Goal: Task Accomplishment & Management: Manage account settings

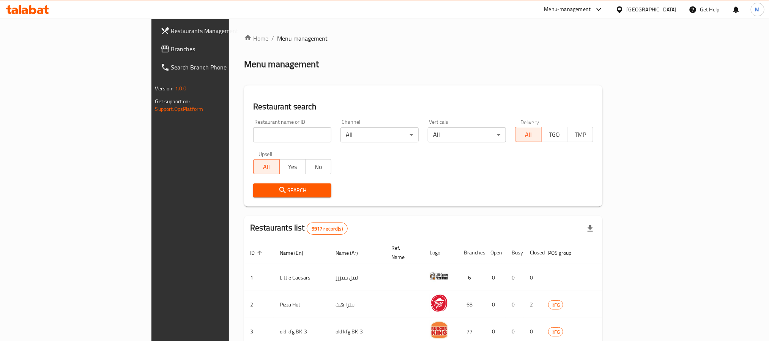
click at [627, 9] on div at bounding box center [621, 9] width 11 height 8
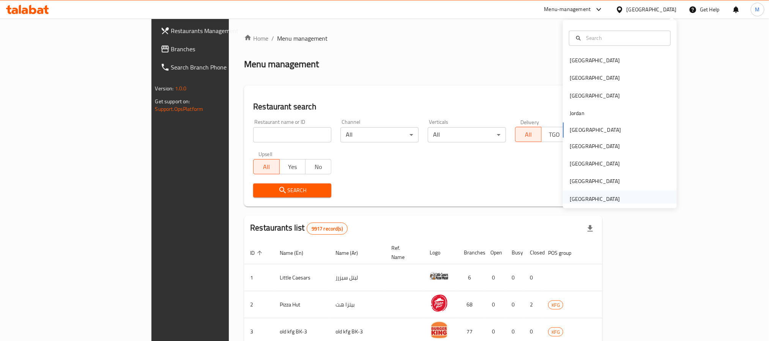
click at [597, 199] on div "[GEOGRAPHIC_DATA]" at bounding box center [595, 199] width 50 height 8
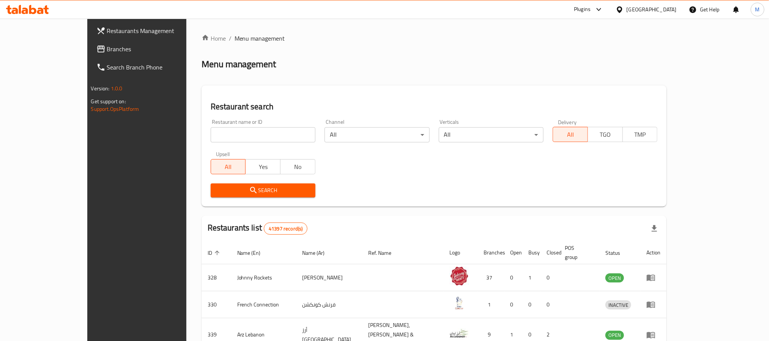
click at [107, 44] on span "Branches" at bounding box center [158, 48] width 102 height 9
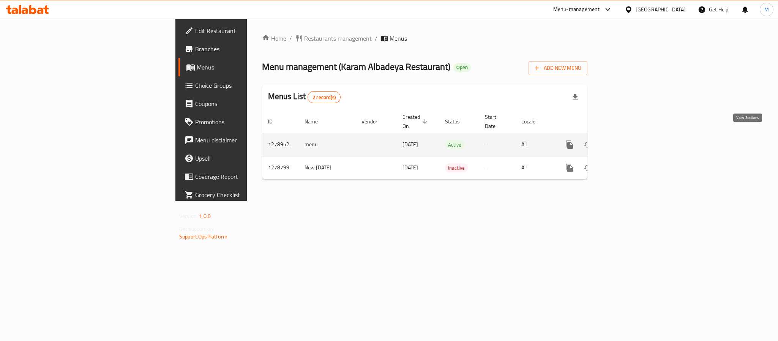
click at [629, 140] on icon "enhanced table" at bounding box center [624, 144] width 9 height 9
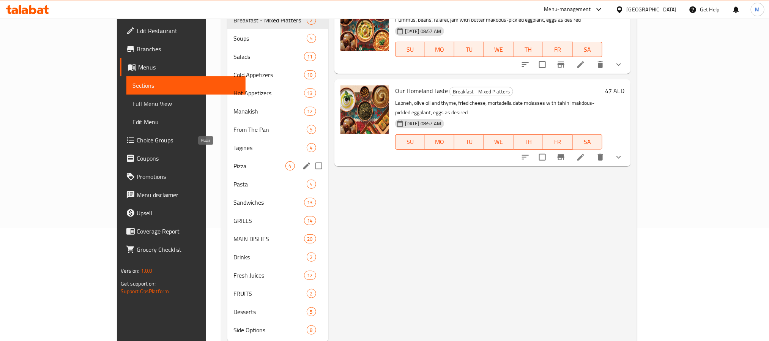
scroll to position [114, 0]
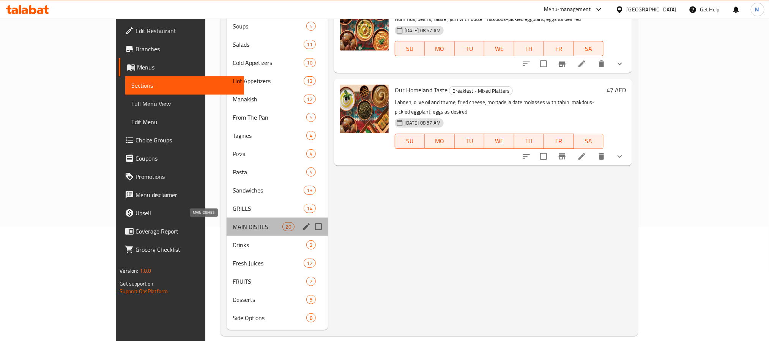
click at [233, 229] on span "MAIN DISHES" at bounding box center [258, 226] width 50 height 9
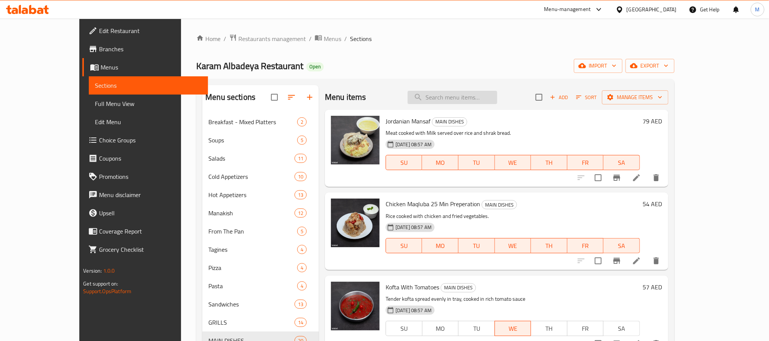
click at [486, 96] on input "search" at bounding box center [453, 97] width 90 height 13
paste input "Jordanian Mansaf"
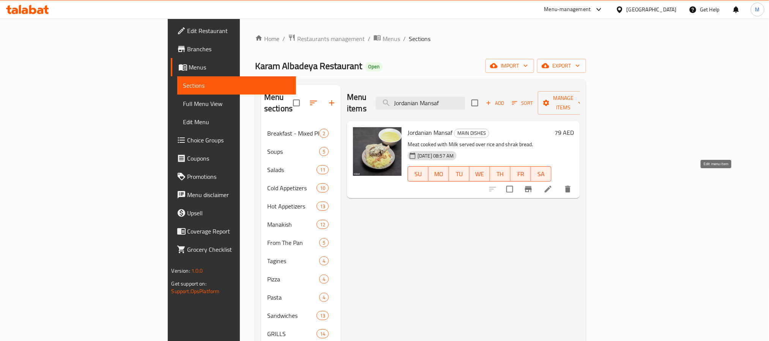
type input "Jordanian Mansaf"
click at [553, 184] on icon at bounding box center [548, 188] width 9 height 9
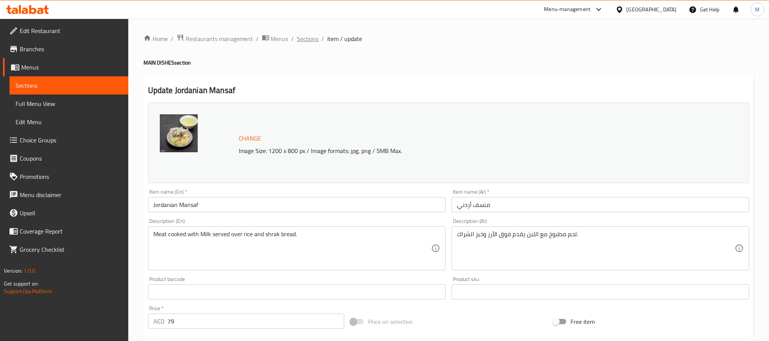
click at [314, 37] on span "Sections" at bounding box center [308, 38] width 22 height 9
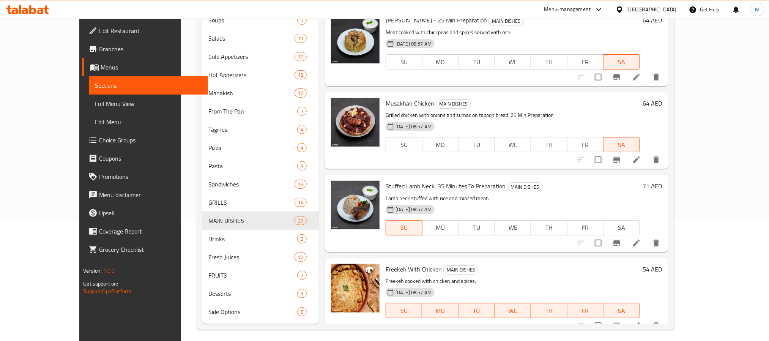
scroll to position [124, 0]
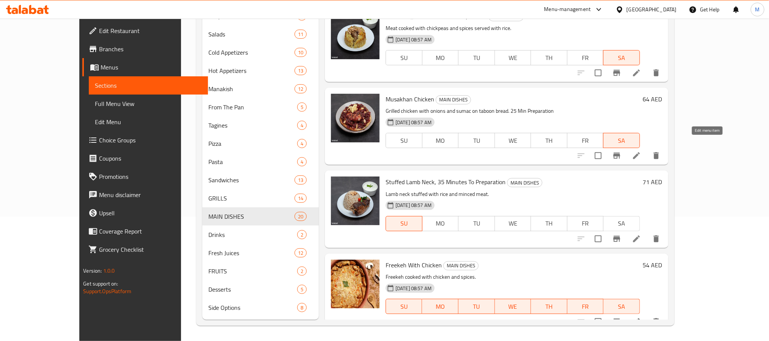
click at [640, 152] on icon at bounding box center [636, 155] width 7 height 7
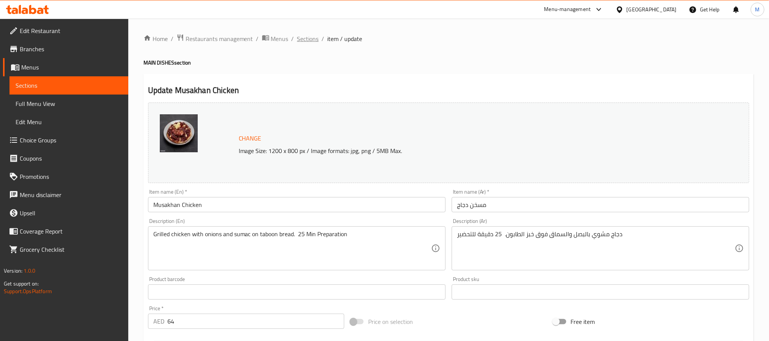
click at [303, 41] on span "Sections" at bounding box center [308, 38] width 22 height 9
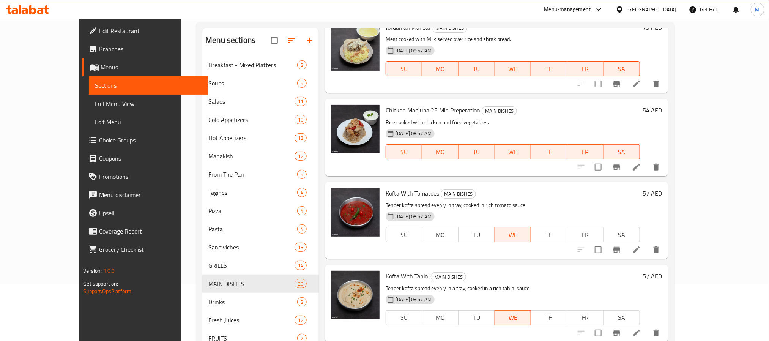
scroll to position [57, 0]
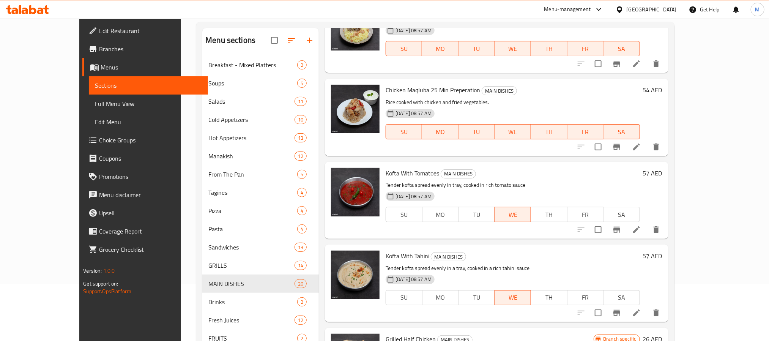
click at [641, 232] on icon at bounding box center [636, 229] width 9 height 9
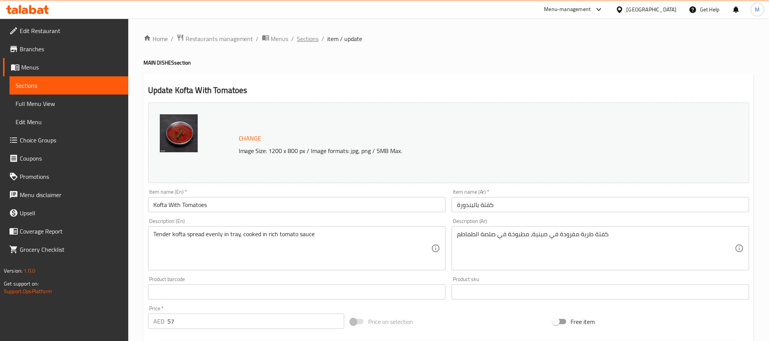
click at [305, 38] on span "Sections" at bounding box center [308, 38] width 22 height 9
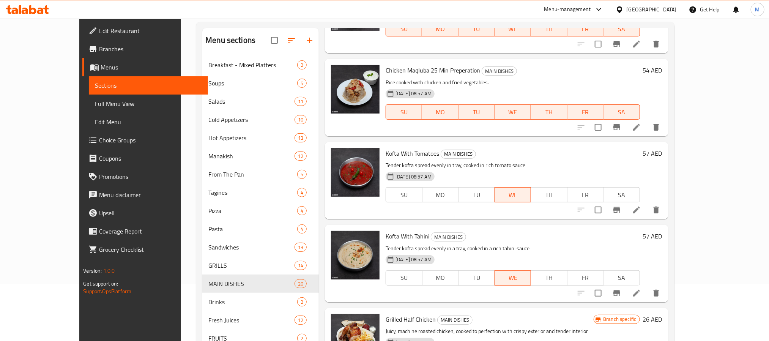
scroll to position [57, 0]
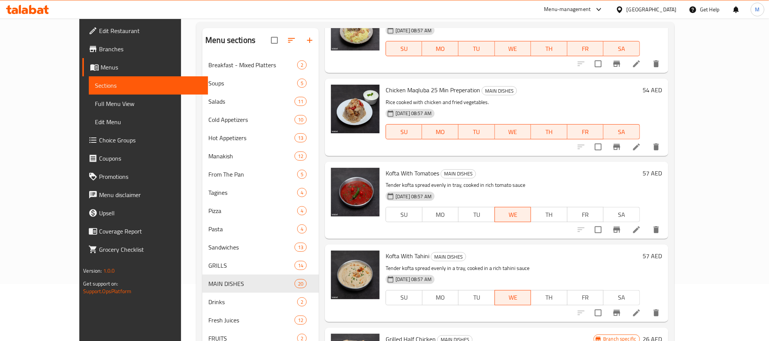
click at [393, 171] on span "Kofta With Tomatoes" at bounding box center [413, 172] width 54 height 11
copy h6 "Kofta With Tomatoes"
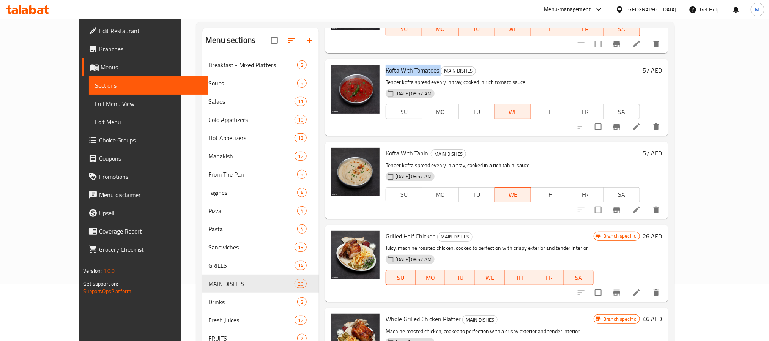
scroll to position [171, 0]
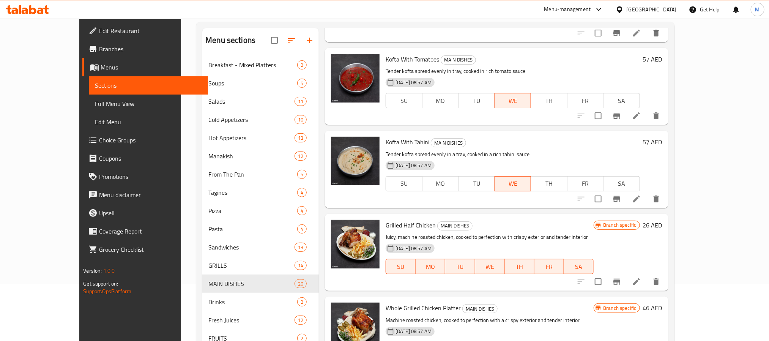
click at [392, 141] on span "Kofta With Tahini" at bounding box center [408, 141] width 44 height 11
copy h6 "Kofta With Tahini"
click at [641, 194] on icon at bounding box center [636, 198] width 9 height 9
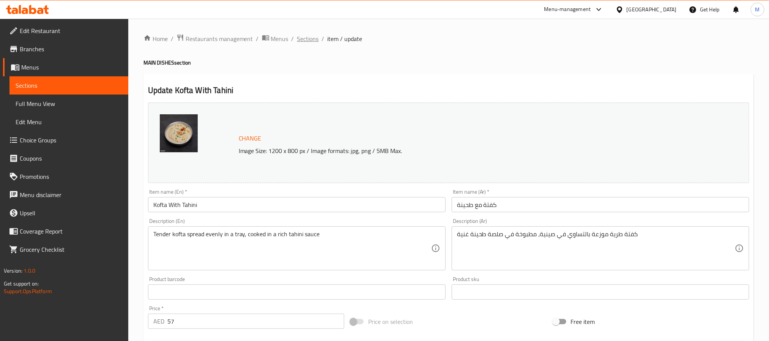
click at [300, 37] on span "Sections" at bounding box center [308, 38] width 22 height 9
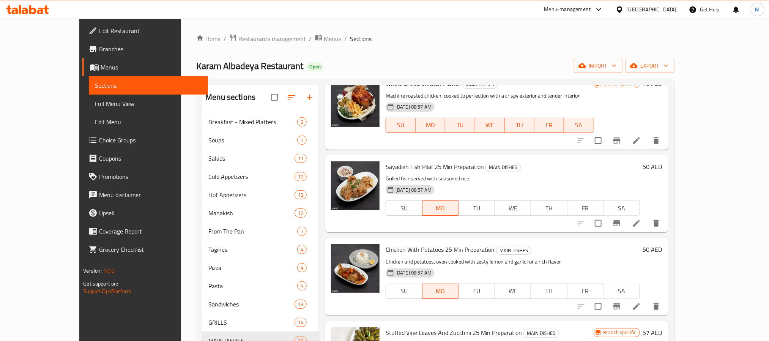
scroll to position [456, 0]
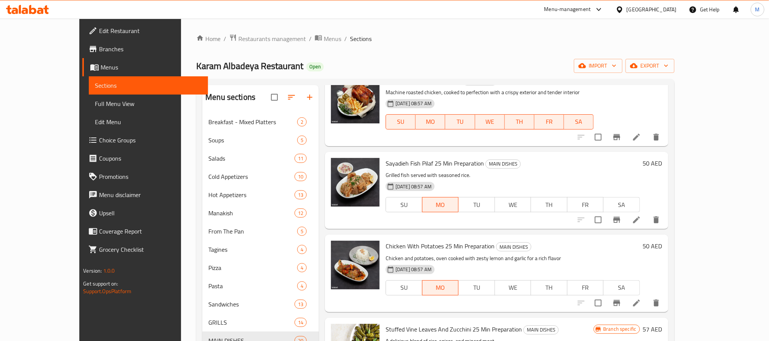
click at [393, 161] on span "Sayadieh Fish Pilaf 25 Min Preparation" at bounding box center [435, 163] width 98 height 11
copy h6 "Sayadieh Fish Pilaf 25 Min Preparation"
click at [640, 220] on icon at bounding box center [636, 219] width 7 height 7
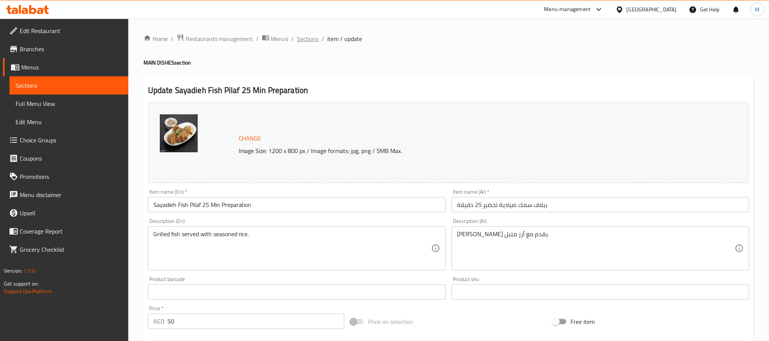
click at [302, 38] on span "Sections" at bounding box center [308, 38] width 22 height 9
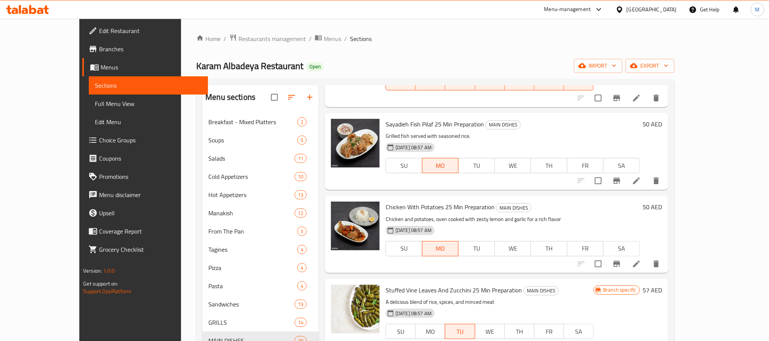
scroll to position [512, 0]
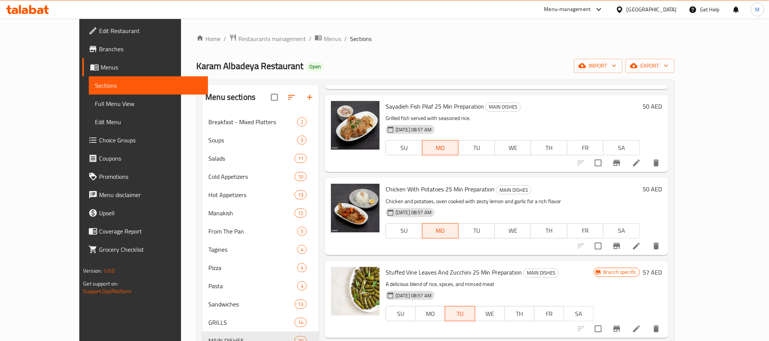
click at [433, 184] on span "Chicken With Potatoes 25 Min Preparation" at bounding box center [440, 188] width 109 height 11
copy h6 "Chicken With Potatoes 25 Min Preparation"
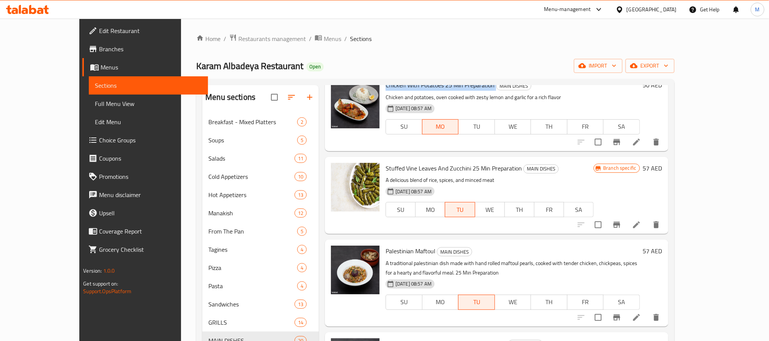
scroll to position [626, 0]
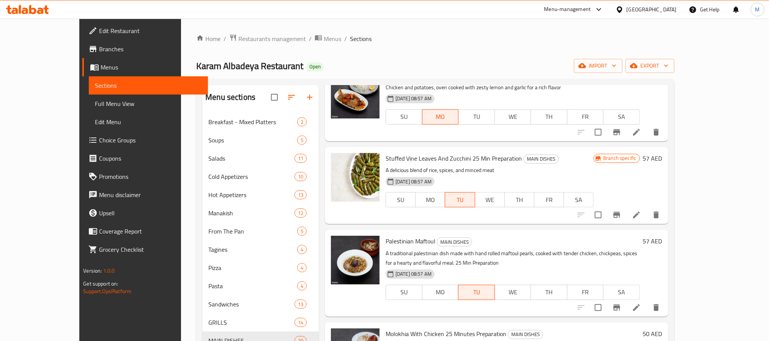
click at [408, 156] on span "Stuffed Vine Leaves And Zucchini 25 Min Preparation" at bounding box center [454, 158] width 136 height 11
copy h6 "Stuffed Vine Leaves And Zucchini 25 Min Preparation"
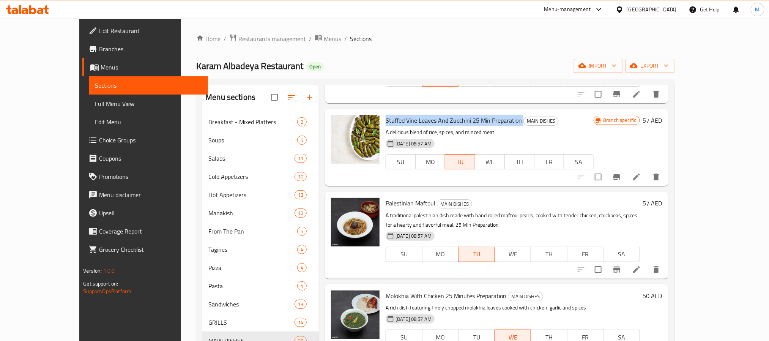
scroll to position [683, 0]
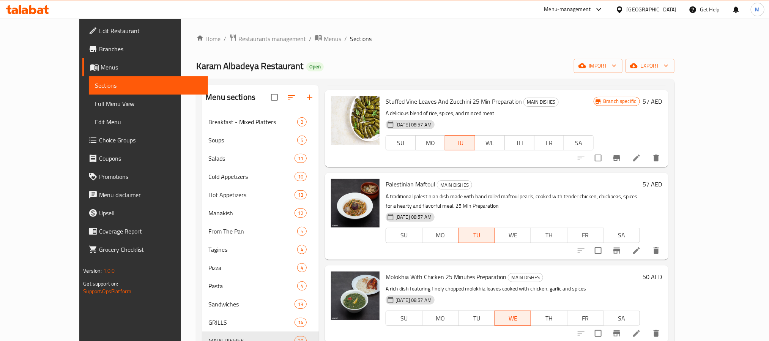
click at [387, 186] on span "Palestinian Maftoul" at bounding box center [411, 183] width 50 height 11
copy h6 "Palestinian Maftoul"
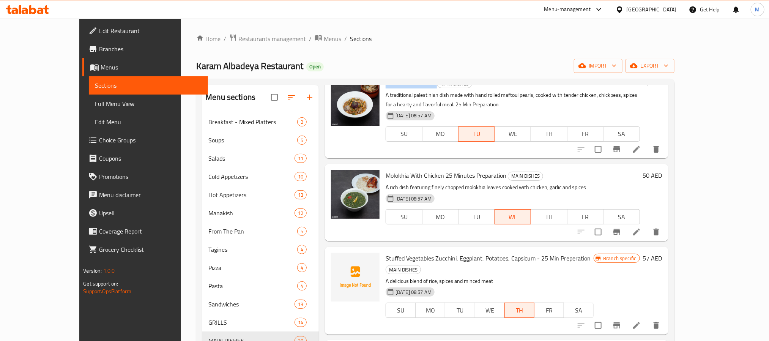
scroll to position [797, 0]
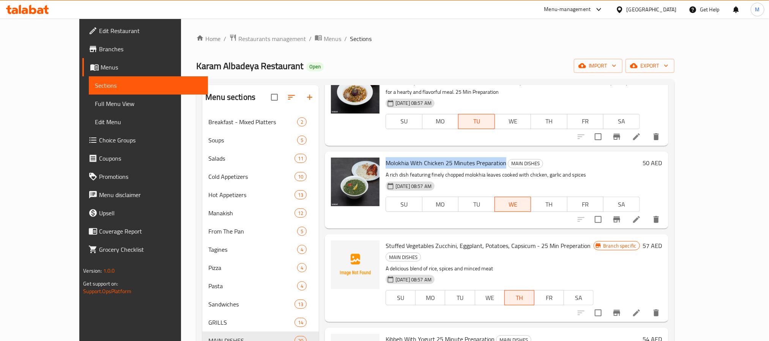
drag, startPoint x: 367, startPoint y: 162, endPoint x: 484, endPoint y: 164, distance: 117.7
click at [484, 164] on span "Molokhia With Chicken 25 Minutes Preparation" at bounding box center [446, 162] width 121 height 11
copy span "Molokhia With Chicken 25 Minutes Preparation"
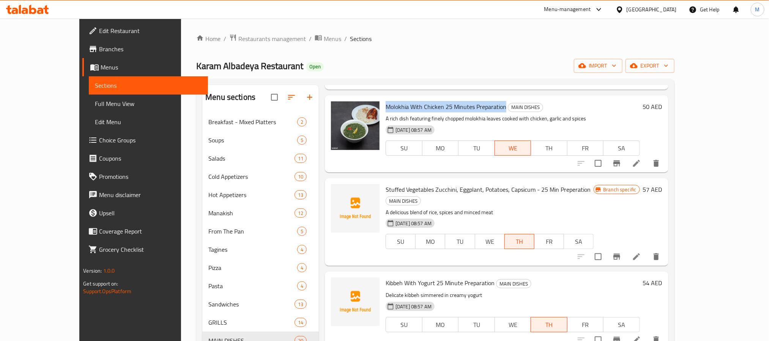
scroll to position [854, 0]
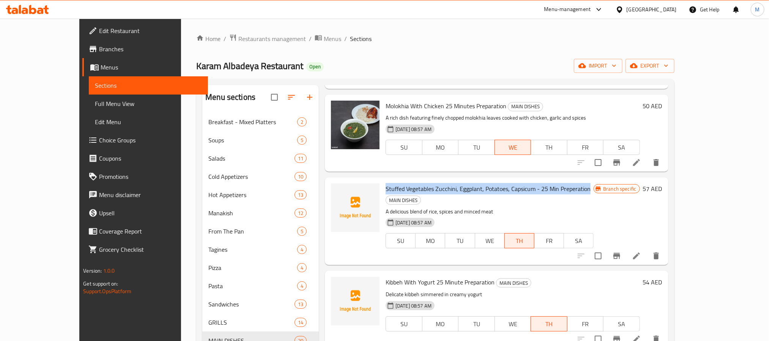
drag, startPoint x: 366, startPoint y: 190, endPoint x: 568, endPoint y: 188, distance: 202.0
click at [568, 188] on span "Stuffed Vegetables Zucchini, Eggplant, Potatoes, Capsicum - 25 Min Preperation" at bounding box center [488, 188] width 205 height 11
copy span "Stuffed Vegetables Zucchini, Eggplant, Potatoes, Capsicum - 25 Min Preperation"
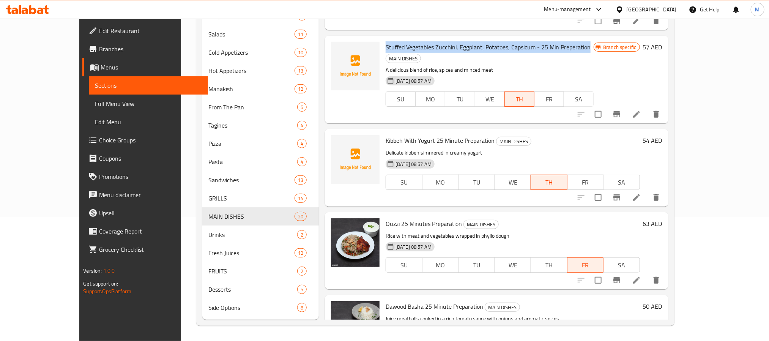
scroll to position [872, 0]
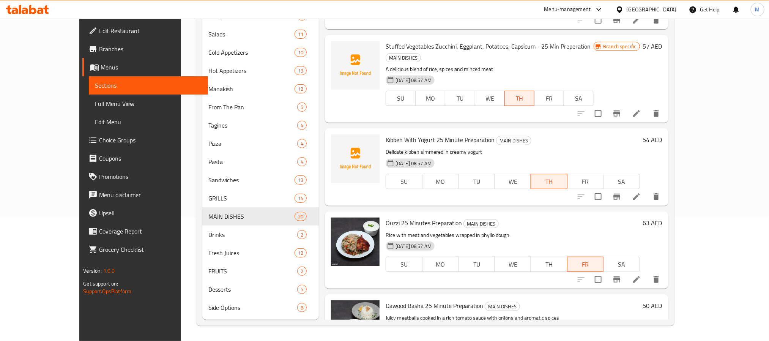
click at [386, 134] on span "Kibbeh With Yogurt 25 Minute Preparation" at bounding box center [440, 139] width 109 height 11
copy h6 "Kibbeh With Yogurt 25 Minute Preparation"
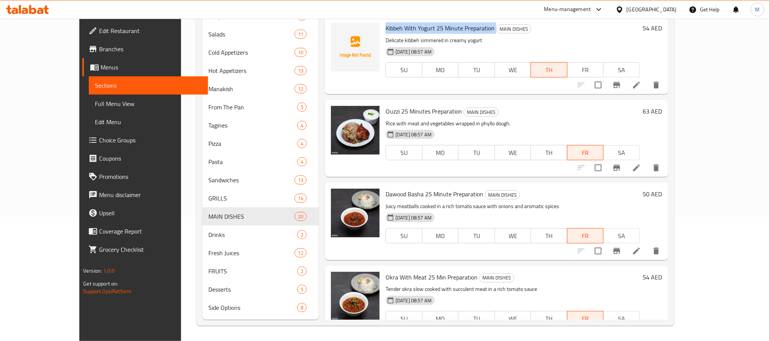
scroll to position [986, 0]
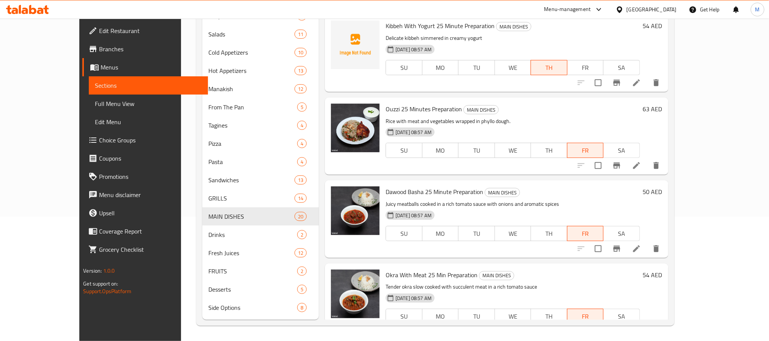
click at [386, 103] on span "Ouzzi 25 Minutes Preparation" at bounding box center [424, 108] width 76 height 11
copy h6 "Ouzzi 25 Minutes Preparation"
click at [438, 186] on span "Dawood Basha 25 Minute Preparation" at bounding box center [435, 191] width 98 height 11
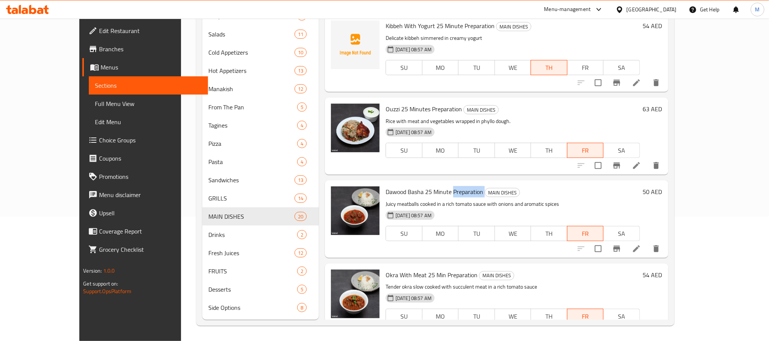
click at [438, 186] on span "Dawood Basha 25 Minute Preparation" at bounding box center [435, 191] width 98 height 11
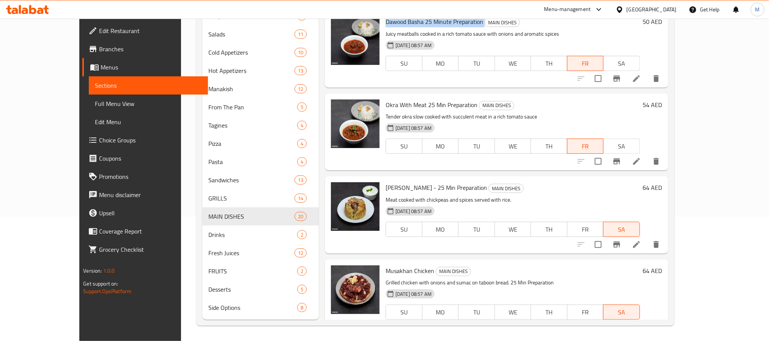
scroll to position [1157, 0]
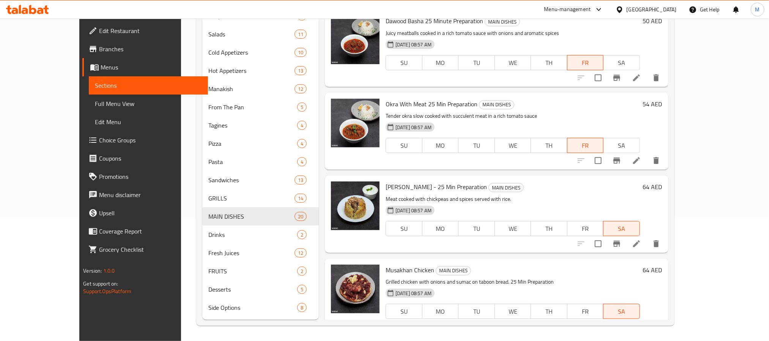
click at [421, 98] on span "Okra With Meat 25 Min Preparation" at bounding box center [432, 103] width 92 height 11
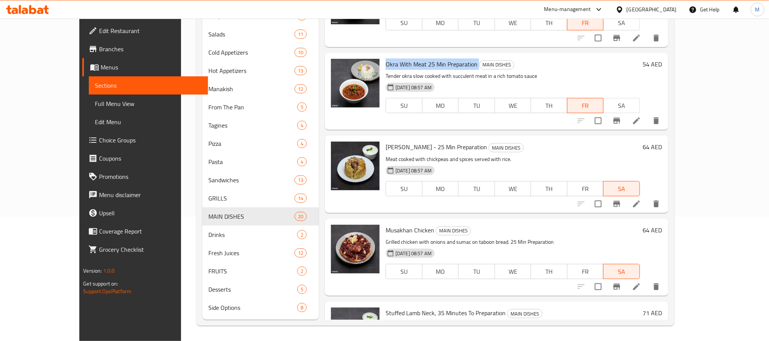
scroll to position [1271, 0]
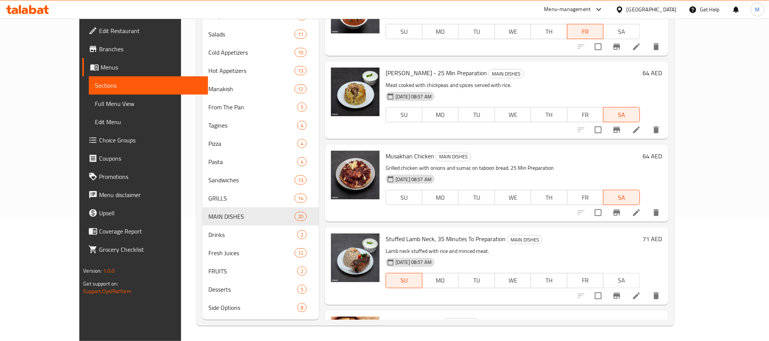
click at [411, 67] on span "[PERSON_NAME] - 25 Min Preparation" at bounding box center [436, 72] width 101 height 11
click at [386, 150] on span "Musakhan Chicken" at bounding box center [410, 155] width 49 height 11
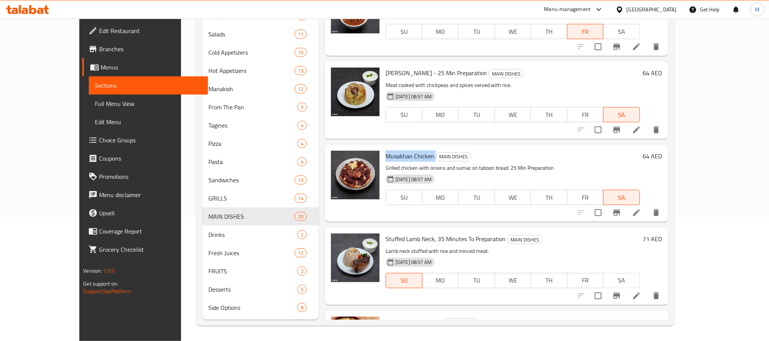
click at [386, 150] on span "Musakhan Chicken" at bounding box center [410, 155] width 49 height 11
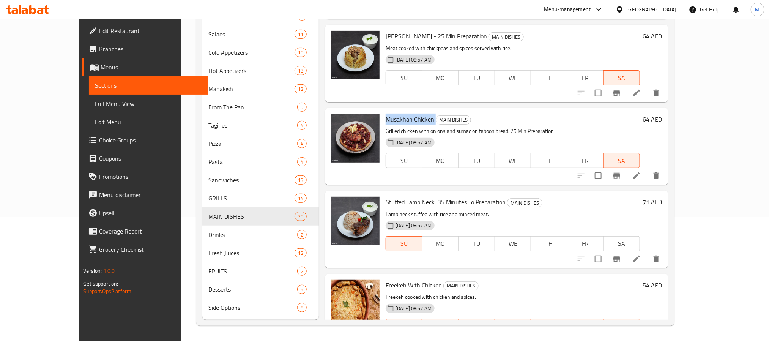
scroll to position [1328, 0]
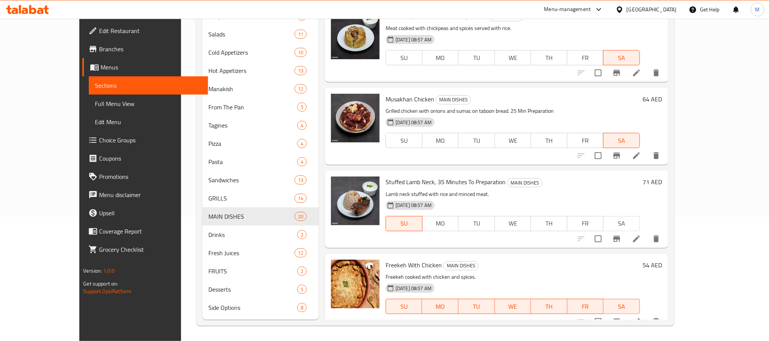
click at [443, 176] on span "Stuffed Lamb Neck, 35 Minutes To Preparation" at bounding box center [446, 181] width 120 height 11
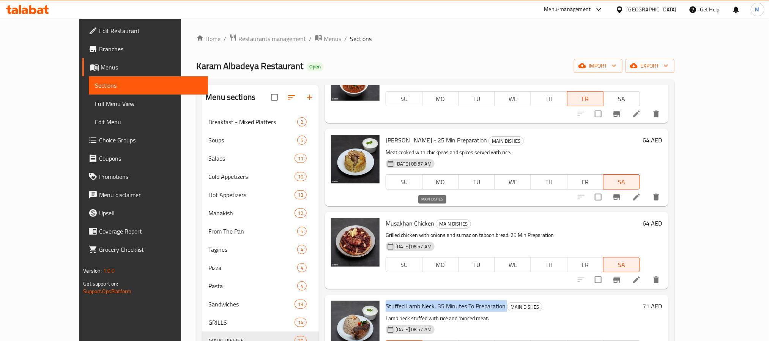
scroll to position [1214, 0]
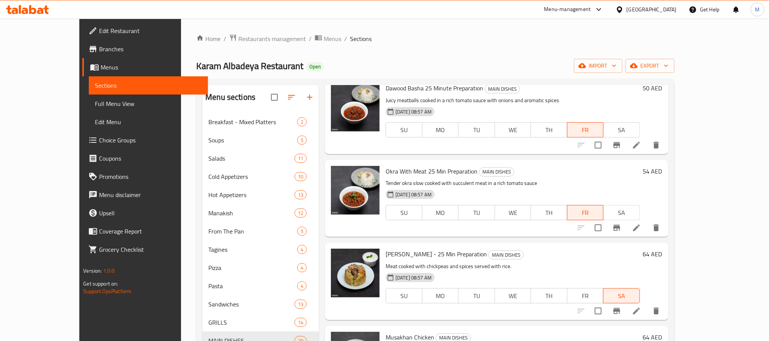
drag, startPoint x: 33, startPoint y: 102, endPoint x: 205, endPoint y: 22, distance: 190.4
click at [95, 102] on span "Full Menu View" at bounding box center [148, 103] width 107 height 9
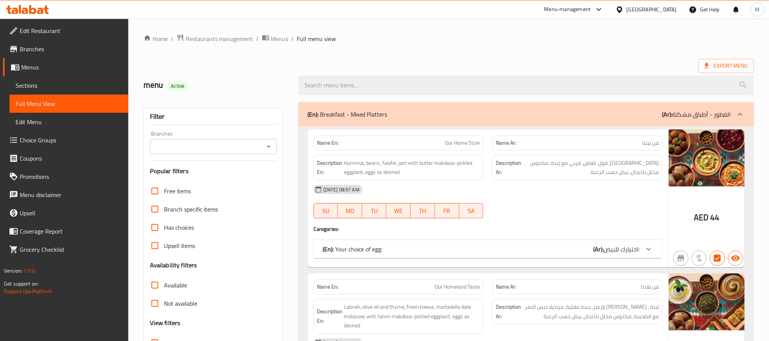
click at [269, 144] on icon "Open" at bounding box center [268, 146] width 9 height 9
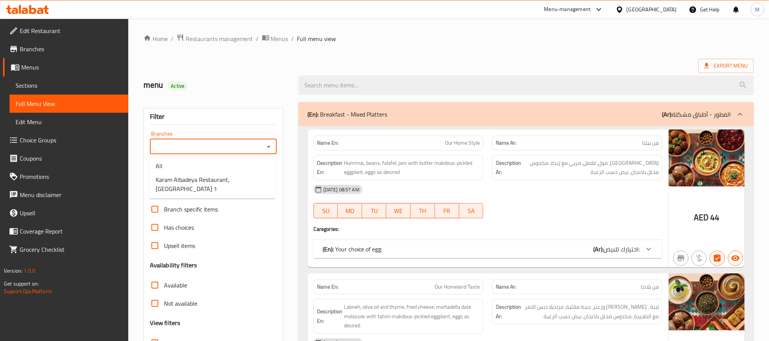
click at [257, 87] on h2 "menu Active" at bounding box center [216, 84] width 146 height 11
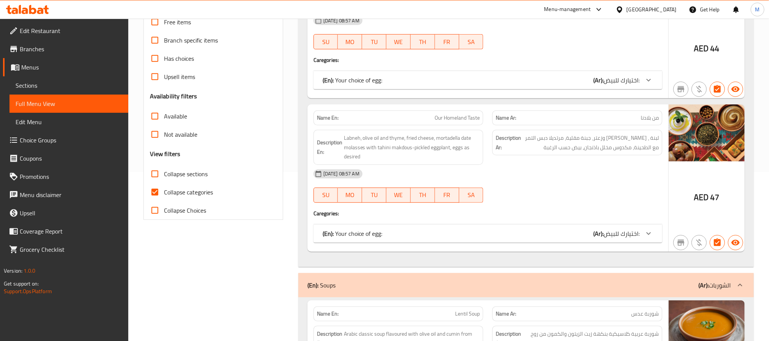
scroll to position [171, 0]
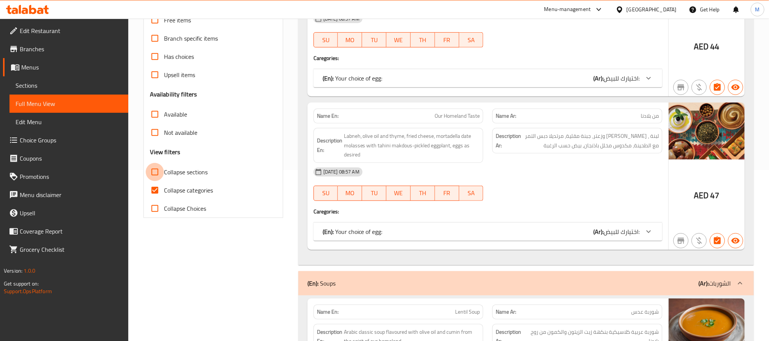
click at [156, 175] on input "Collapse sections" at bounding box center [155, 172] width 18 height 18
checkbox input "true"
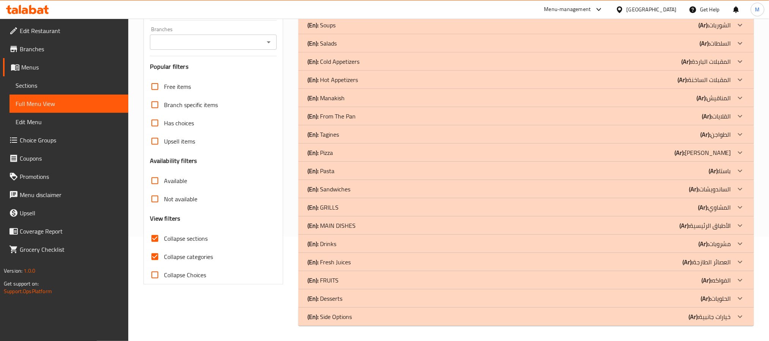
scroll to position [104, 0]
click at [379, 227] on div "(En): MAIN DISHES (Ar): الأطباق الرئيسية" at bounding box center [519, 225] width 424 height 9
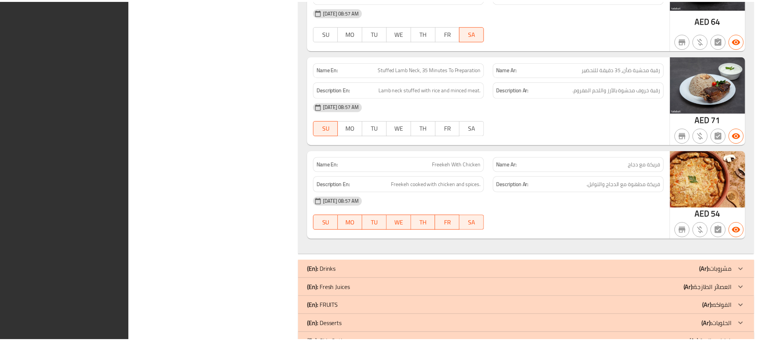
scroll to position [2154, 0]
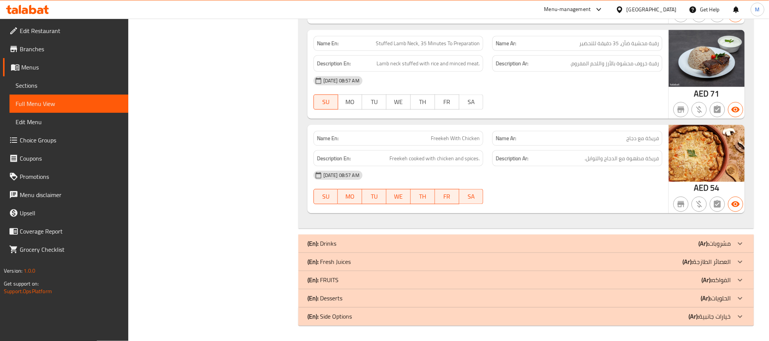
click at [652, 11] on div "[GEOGRAPHIC_DATA]" at bounding box center [652, 9] width 50 height 8
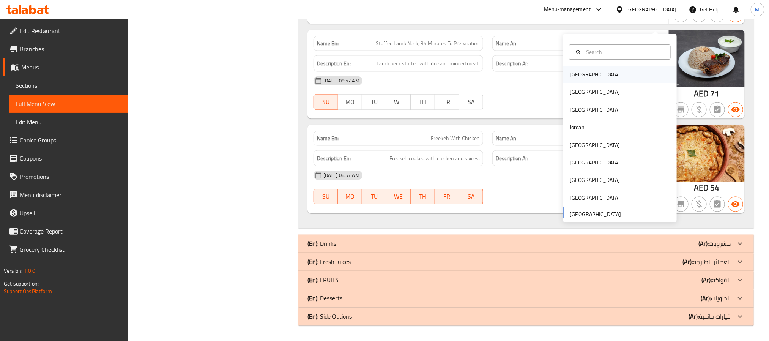
click at [601, 66] on div "[GEOGRAPHIC_DATA]" at bounding box center [620, 74] width 114 height 17
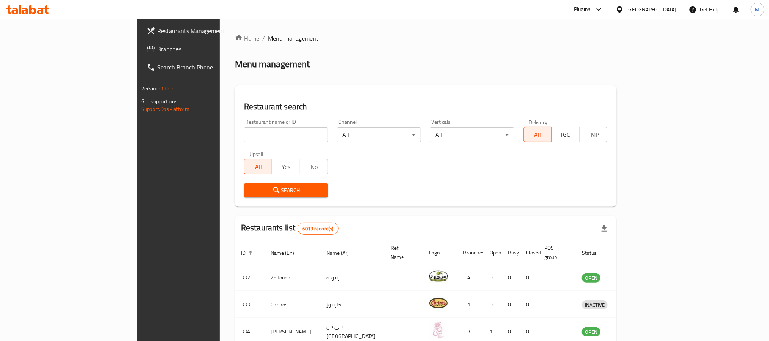
click at [157, 47] on span "Branches" at bounding box center [208, 48] width 102 height 9
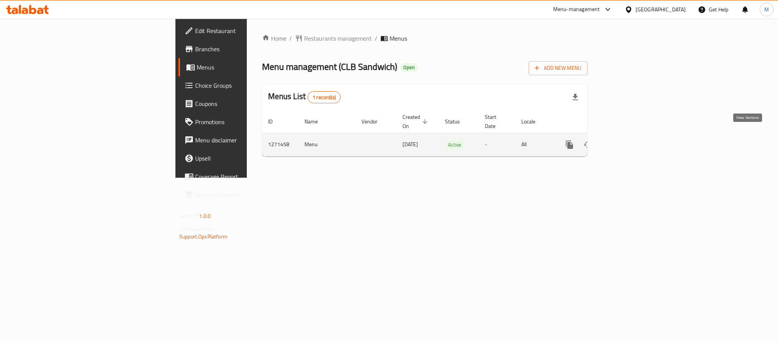
click at [627, 141] on icon "enhanced table" at bounding box center [624, 144] width 7 height 7
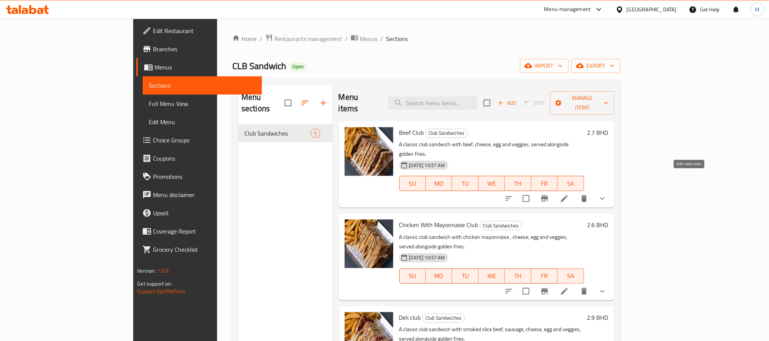
click at [569, 194] on icon at bounding box center [564, 198] width 9 height 9
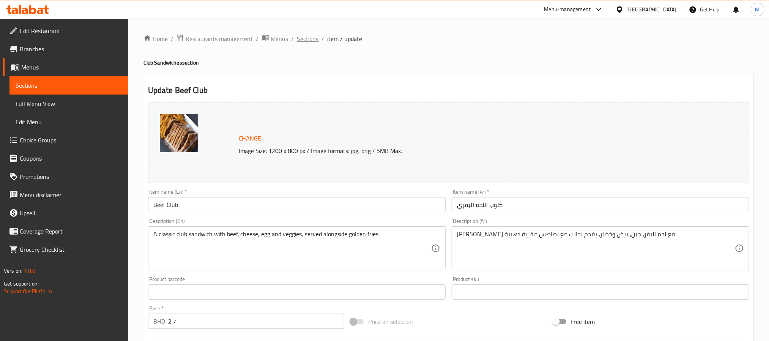
click at [299, 43] on span "Sections" at bounding box center [308, 38] width 22 height 9
